Goal: Task Accomplishment & Management: Manage account settings

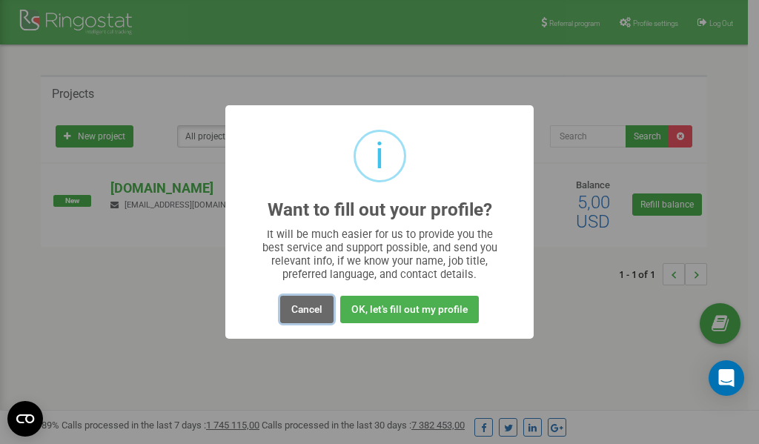
click at [299, 307] on button "Cancel" at bounding box center [306, 309] width 53 height 27
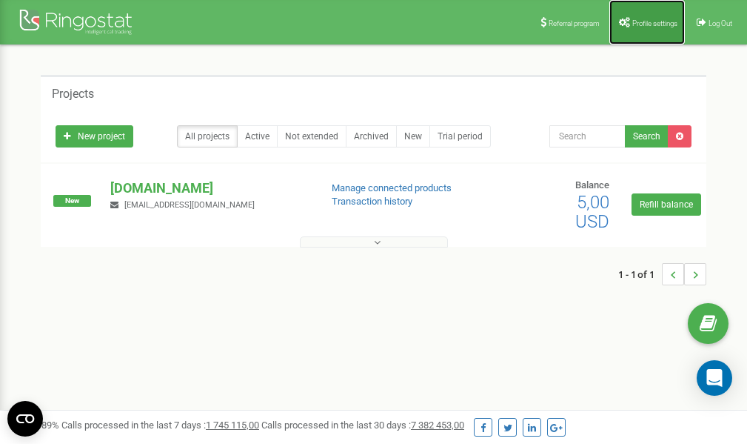
click at [647, 17] on link "Profile settings" at bounding box center [648, 22] width 76 height 44
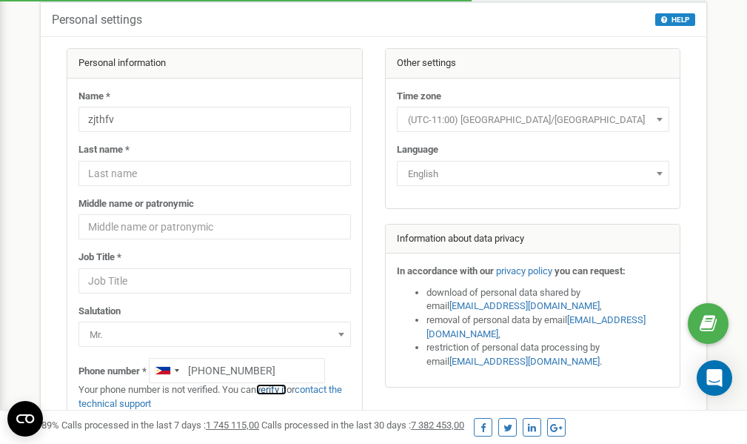
click at [278, 389] on link "verify it" at bounding box center [271, 389] width 30 height 11
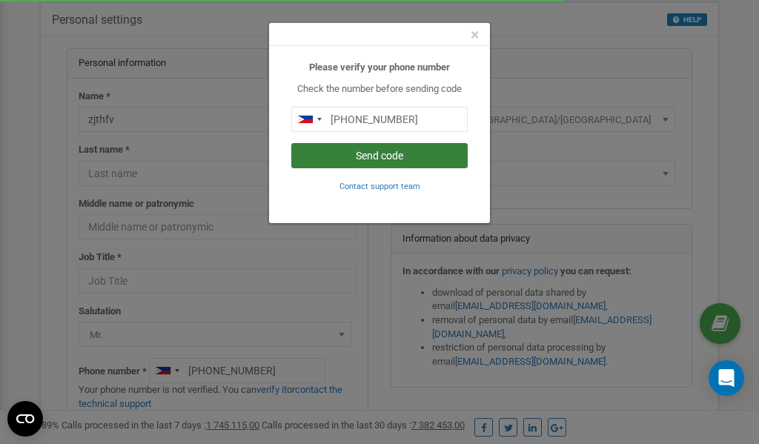
click at [365, 154] on button "Send code" at bounding box center [379, 155] width 176 height 25
